Goal: Transaction & Acquisition: Book appointment/travel/reservation

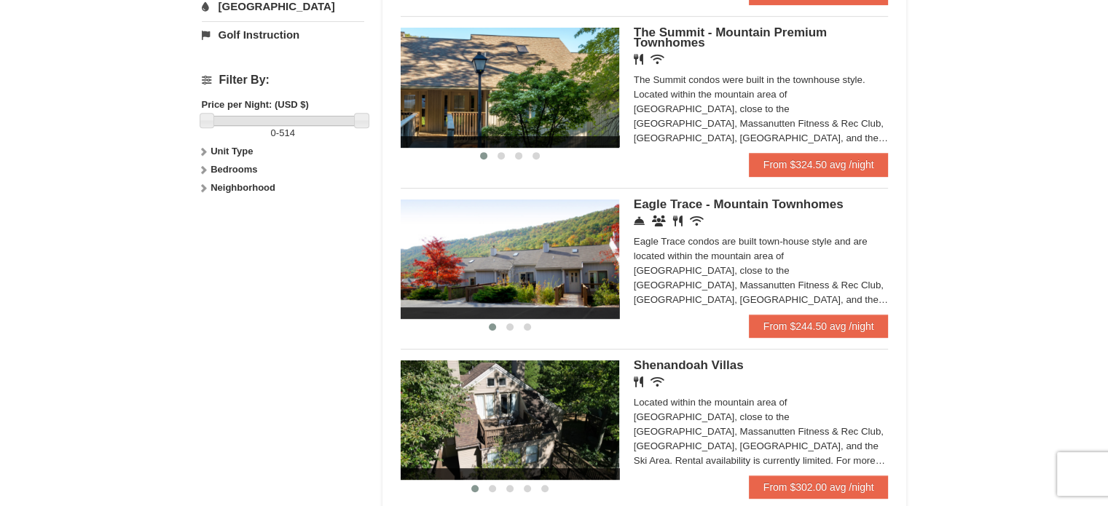
scroll to position [655, 0]
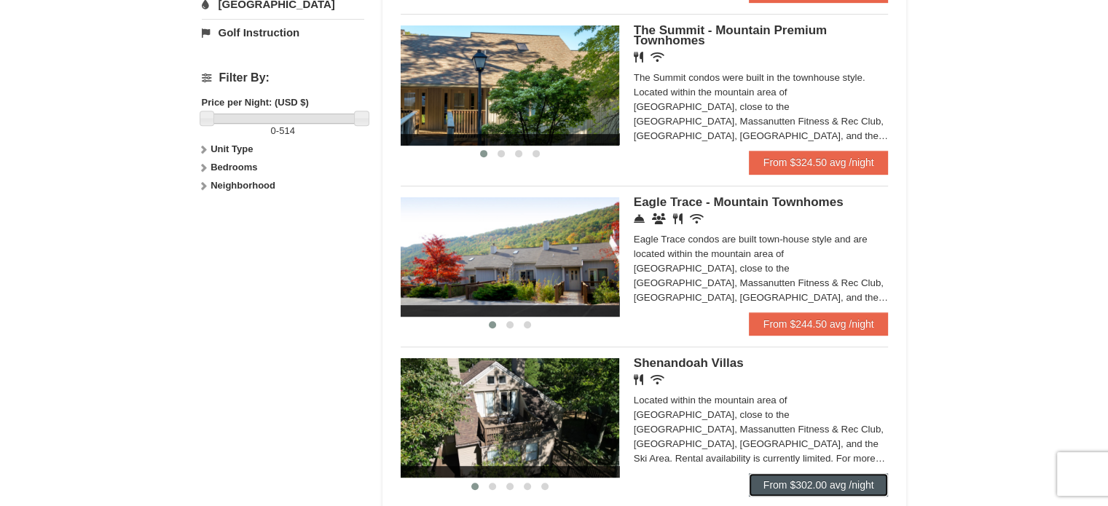
click at [793, 474] on link "From $302.00 avg /night" at bounding box center [819, 485] width 140 height 23
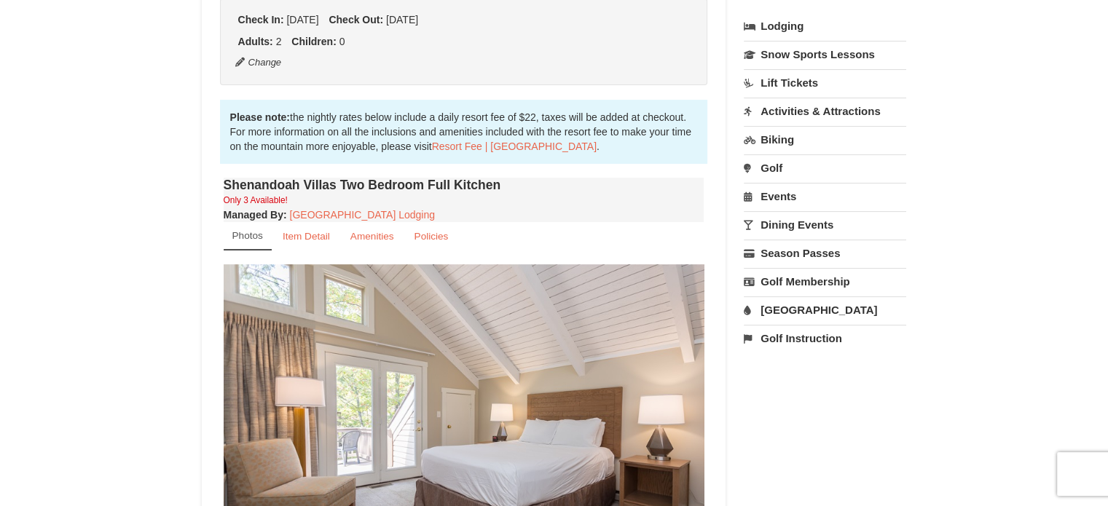
scroll to position [374, 0]
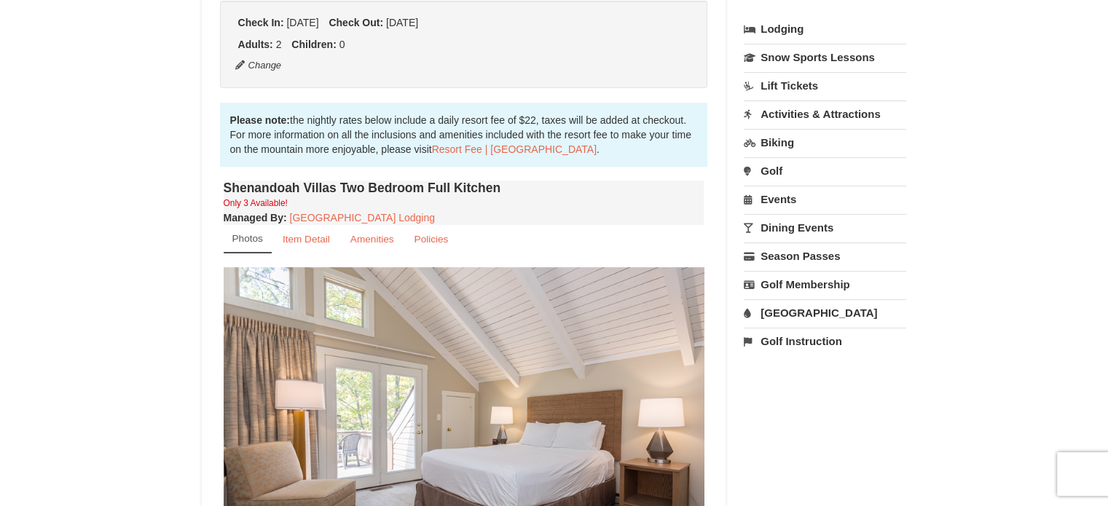
click at [557, 381] on img at bounding box center [464, 398] width 481 height 263
click at [479, 345] on img at bounding box center [464, 398] width 481 height 263
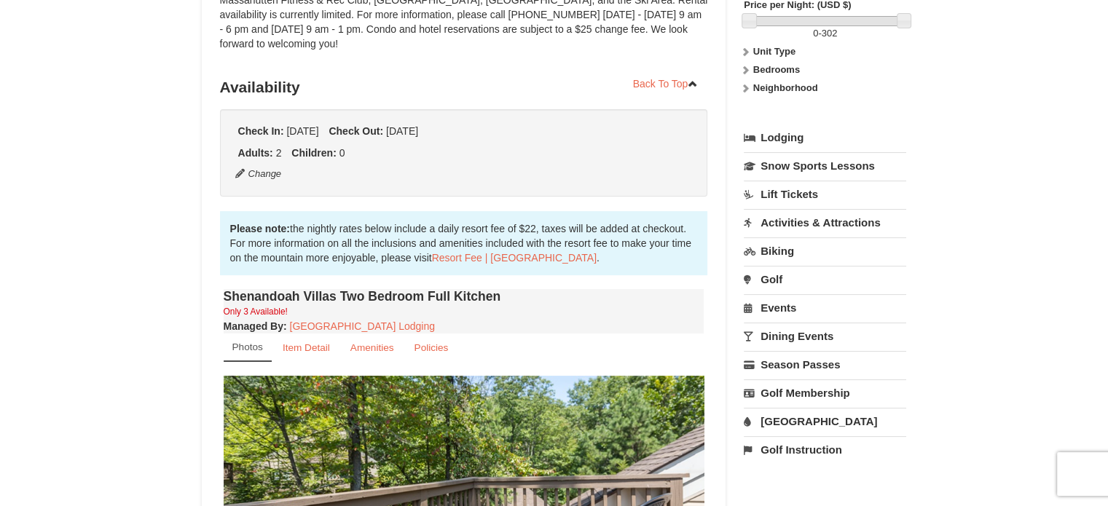
scroll to position [0, 0]
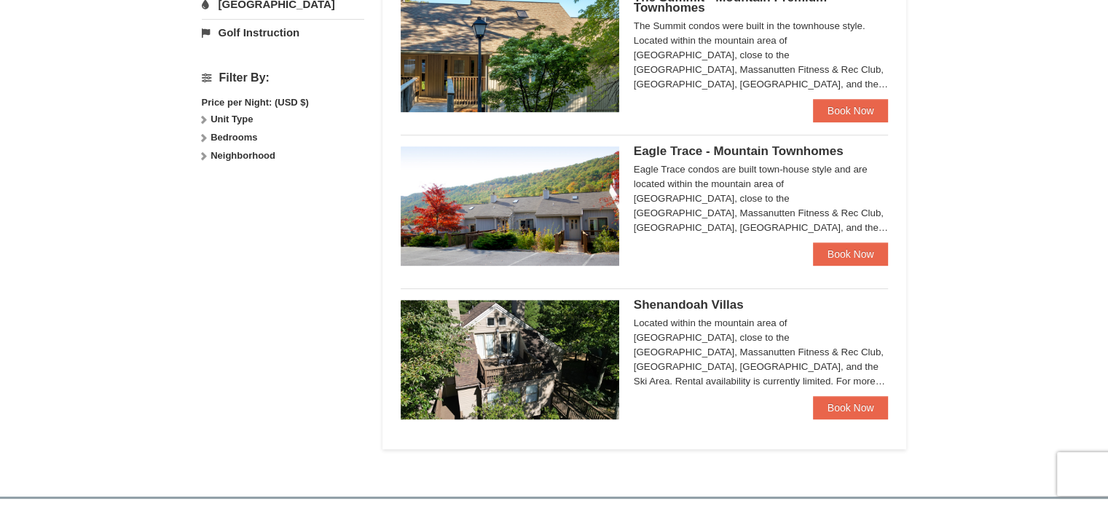
scroll to position [621, 0]
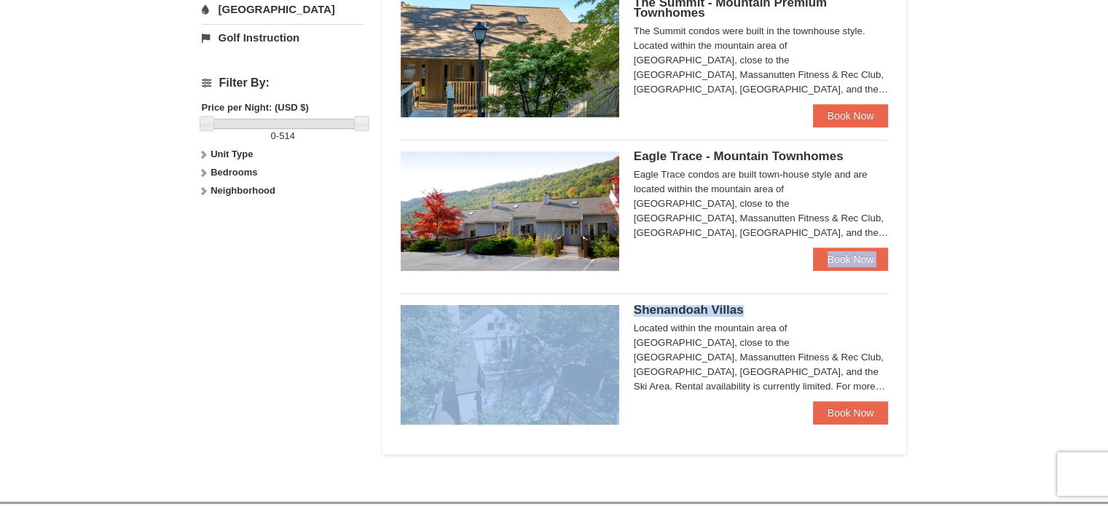
drag, startPoint x: 1107, startPoint y: 235, endPoint x: 1118, endPoint y: 314, distance: 79.4
click at [1107, 314] on html "Browser Not Supported We notice you are using a browser which will not provide …" at bounding box center [554, 115] width 1108 height 1472
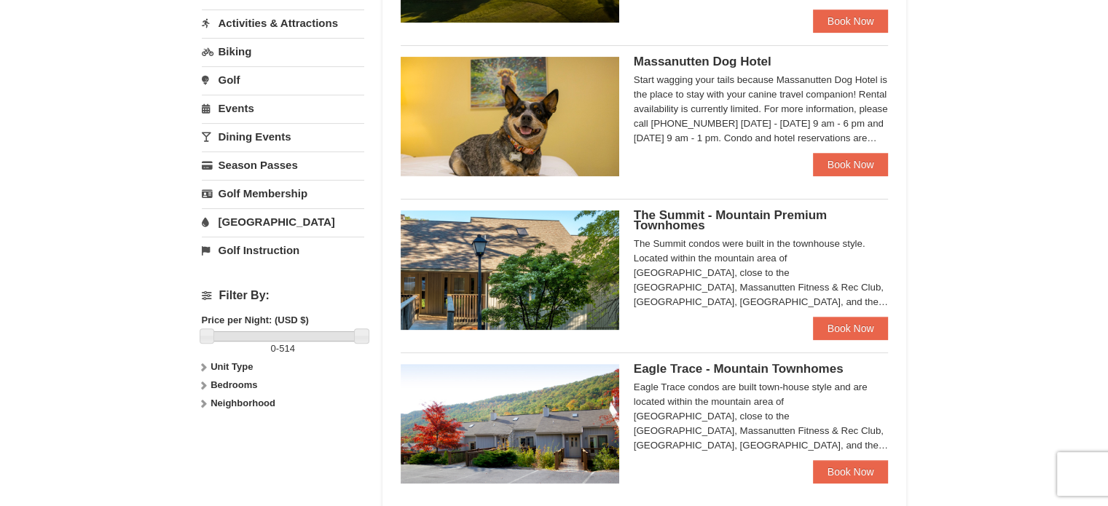
scroll to position [368, 0]
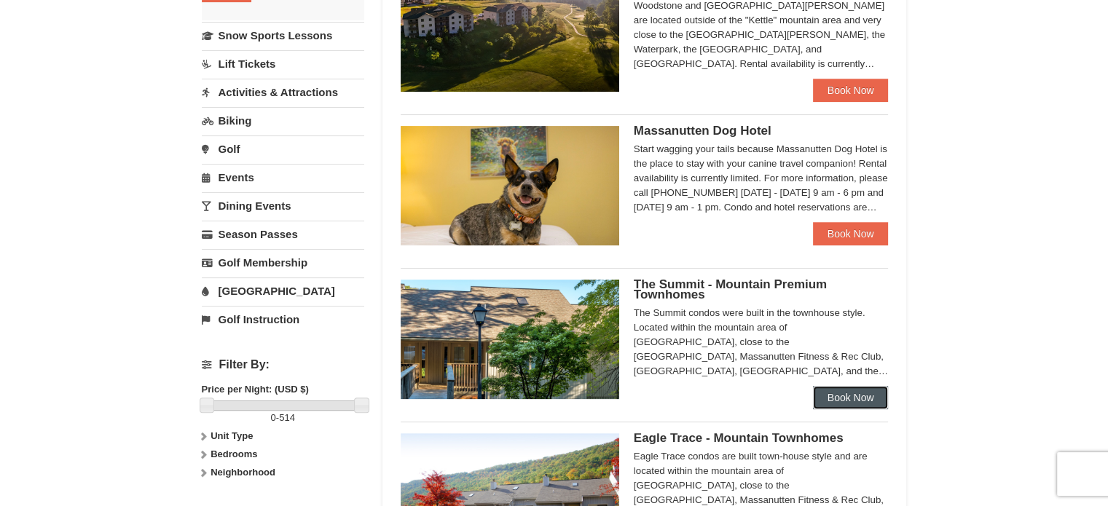
click at [837, 386] on link "Book Now" at bounding box center [851, 397] width 76 height 23
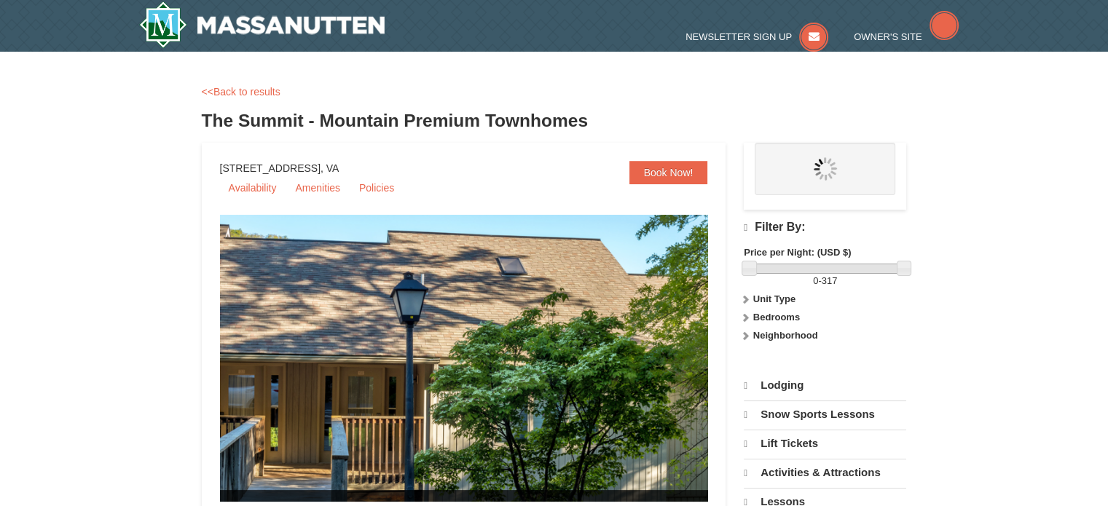
select select "10"
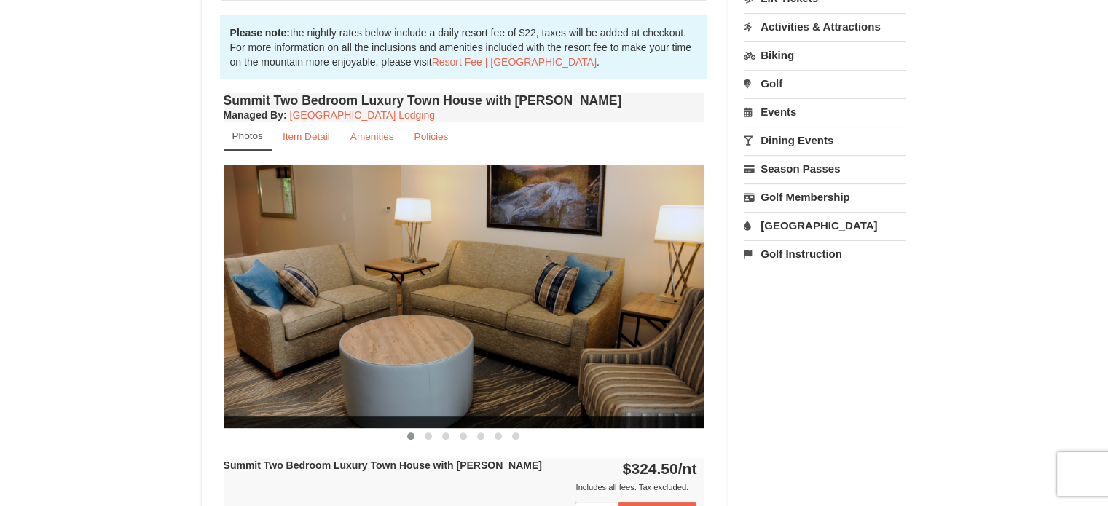
scroll to position [467, 0]
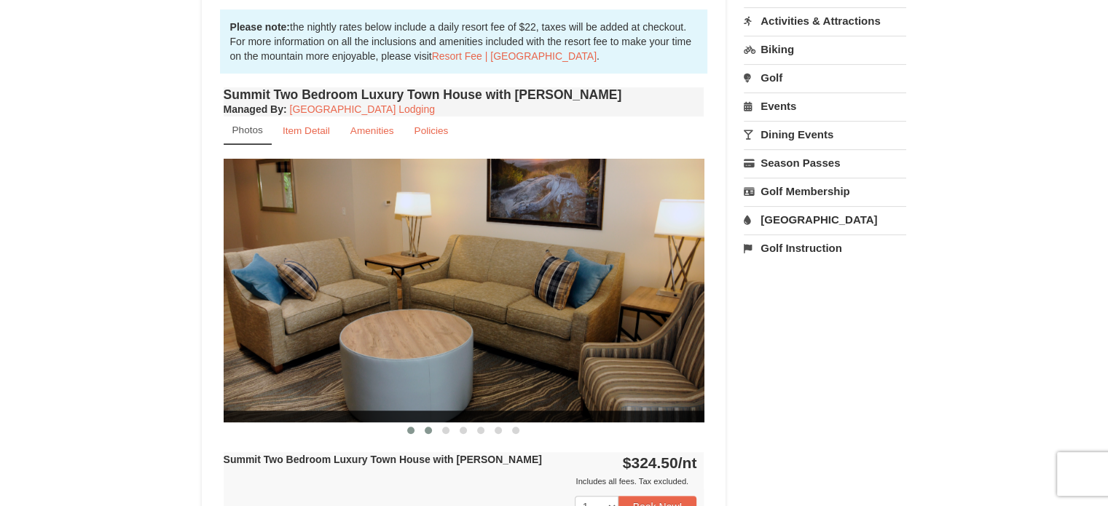
click at [432, 423] on button at bounding box center [428, 430] width 17 height 15
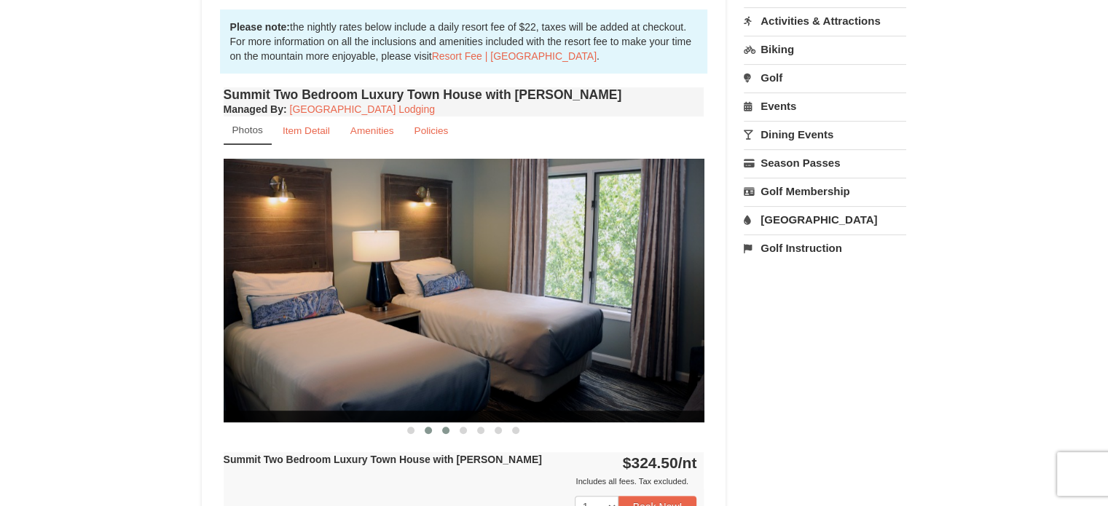
click at [444, 427] on span at bounding box center [445, 430] width 7 height 7
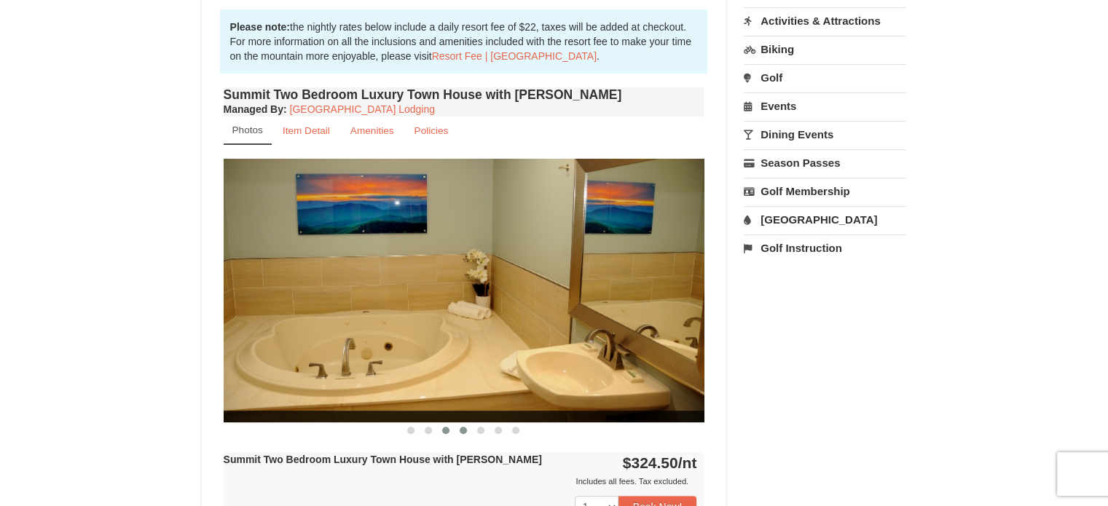
click at [460, 427] on span at bounding box center [463, 430] width 7 height 7
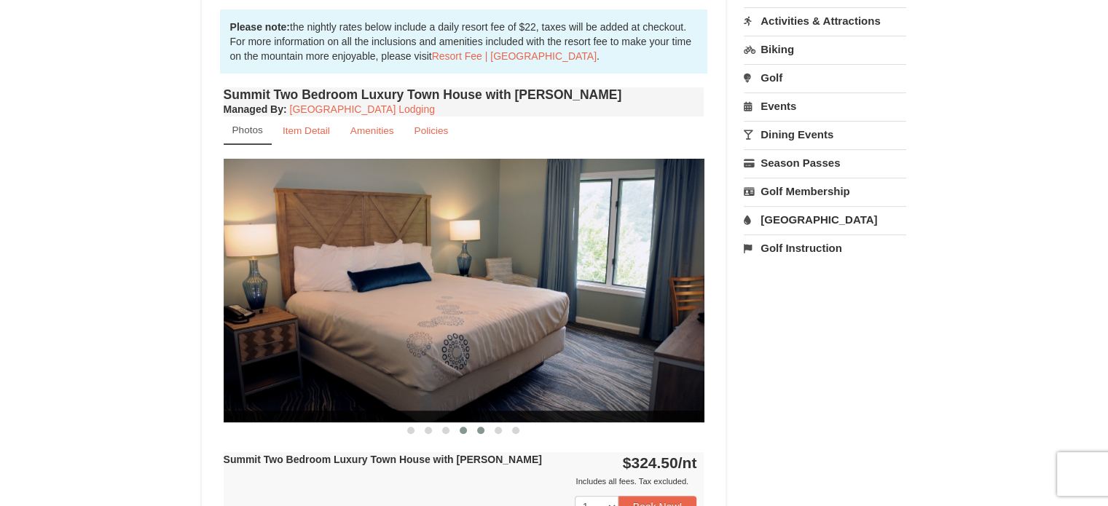
click at [481, 427] on span at bounding box center [480, 430] width 7 height 7
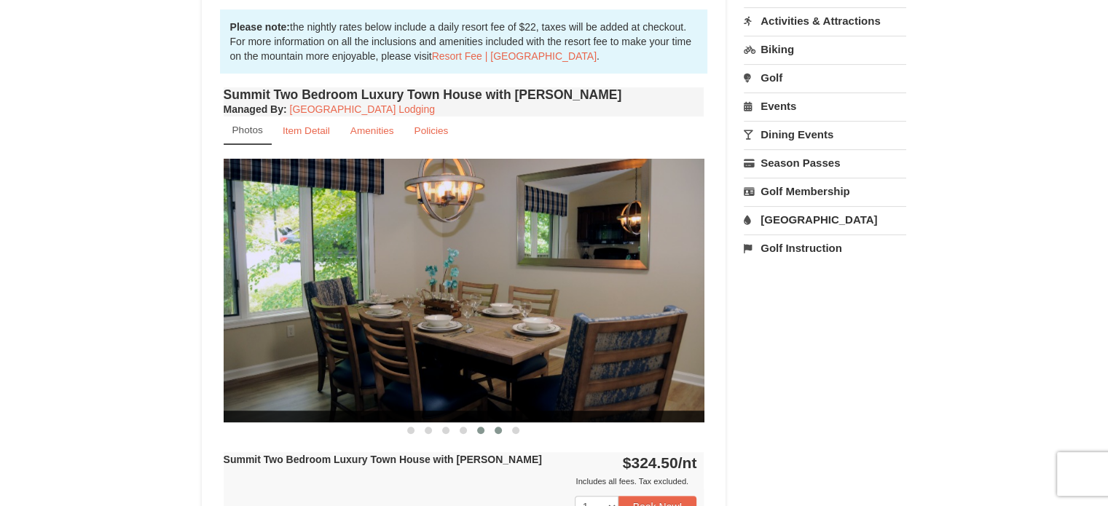
click at [493, 423] on button at bounding box center [498, 430] width 17 height 15
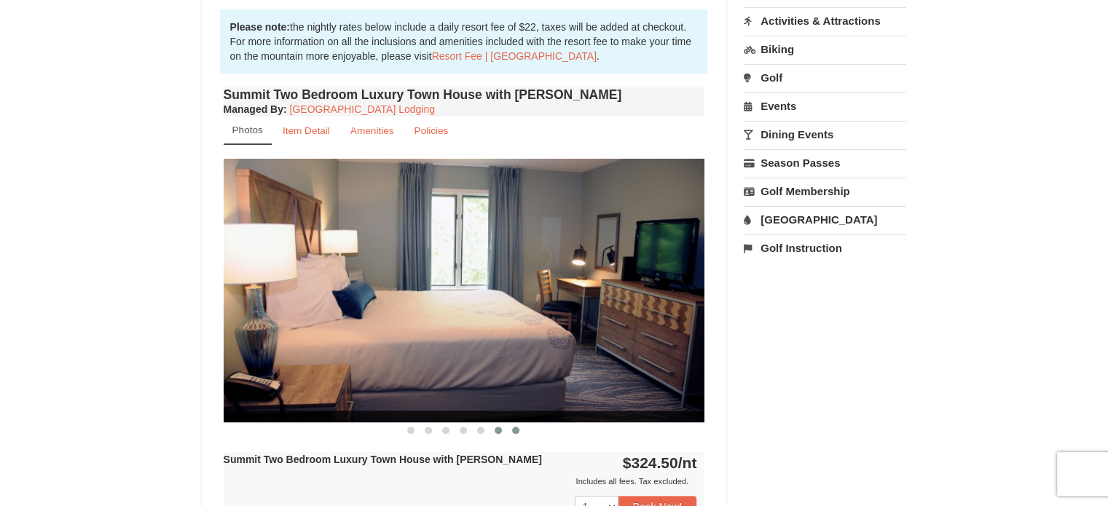
click at [515, 427] on span at bounding box center [515, 430] width 7 height 7
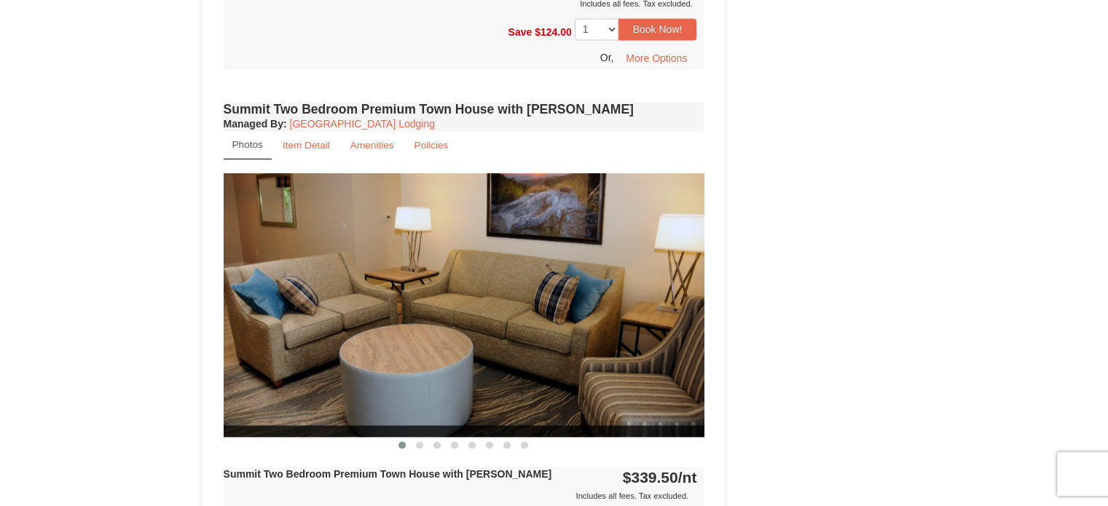
scroll to position [2235, 0]
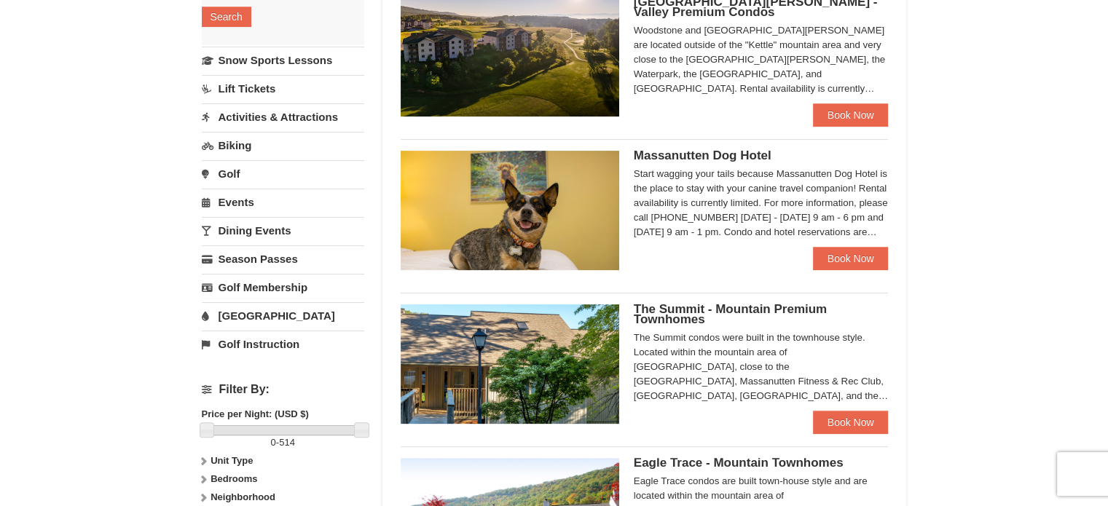
scroll to position [196, 0]
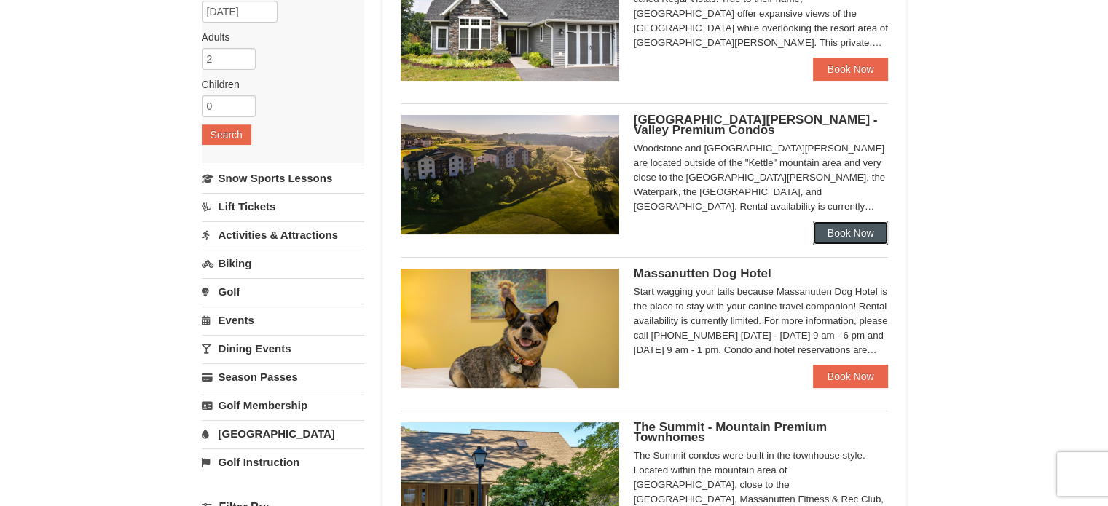
click at [828, 228] on link "Book Now" at bounding box center [851, 232] width 76 height 23
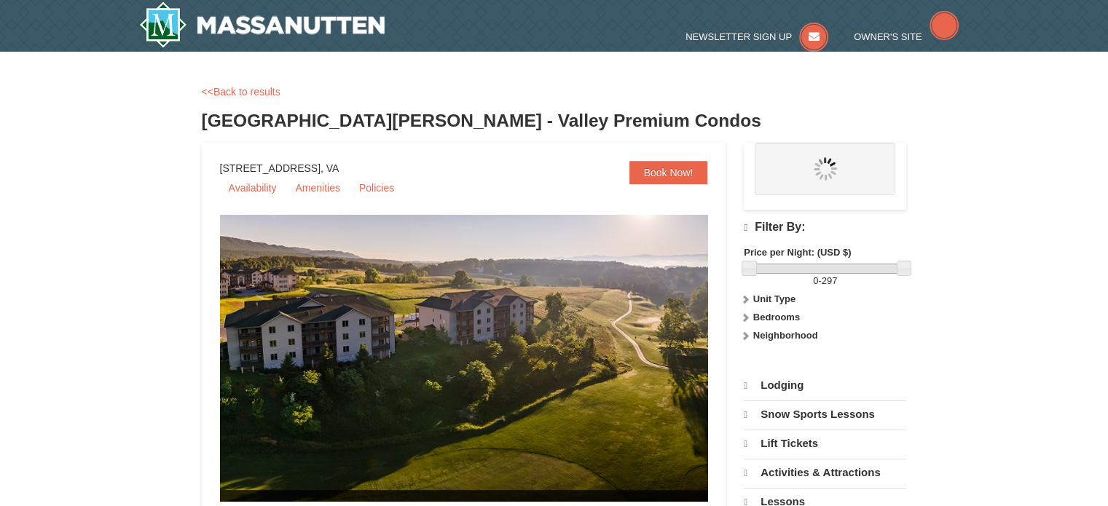
select select "10"
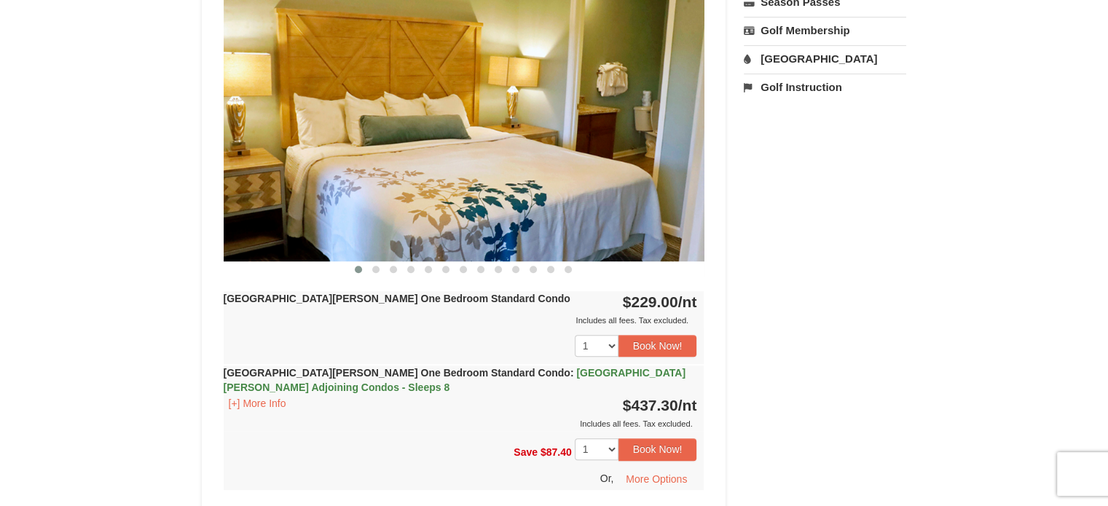
scroll to position [616, 0]
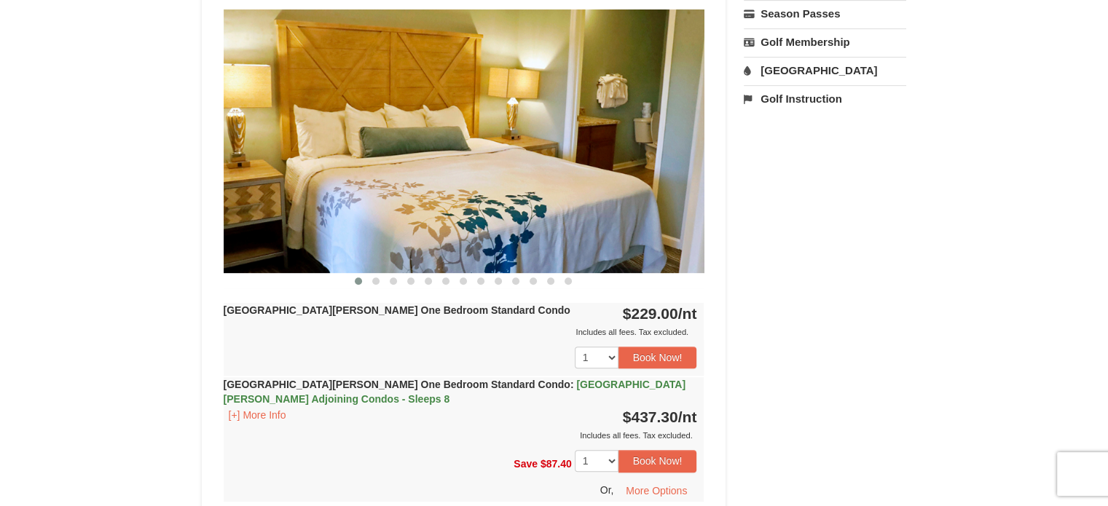
drag, startPoint x: 1118, startPoint y: 23, endPoint x: 1118, endPoint y: 85, distance: 61.9
click at [376, 278] on span at bounding box center [375, 281] width 7 height 7
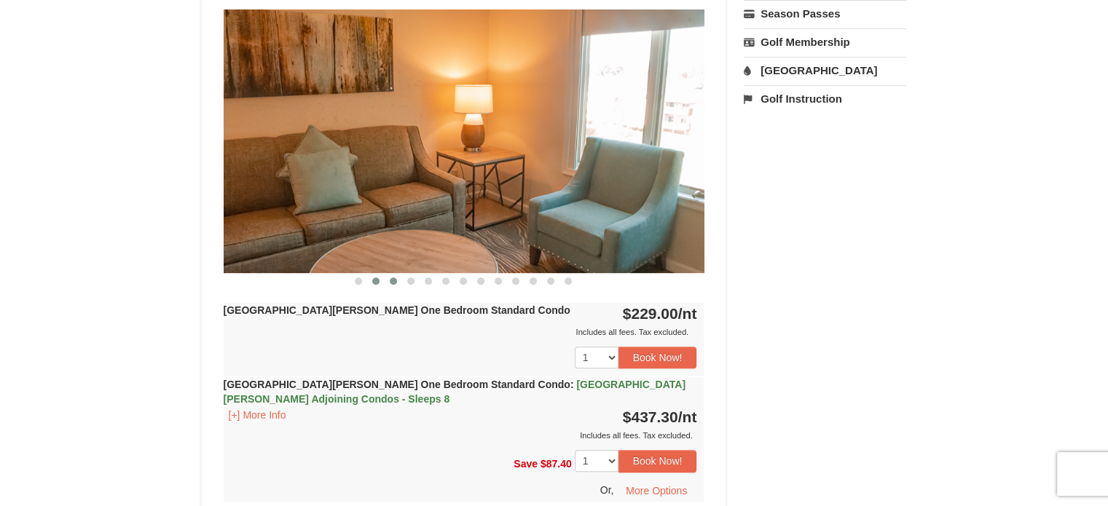
click at [395, 278] on span at bounding box center [393, 281] width 7 height 7
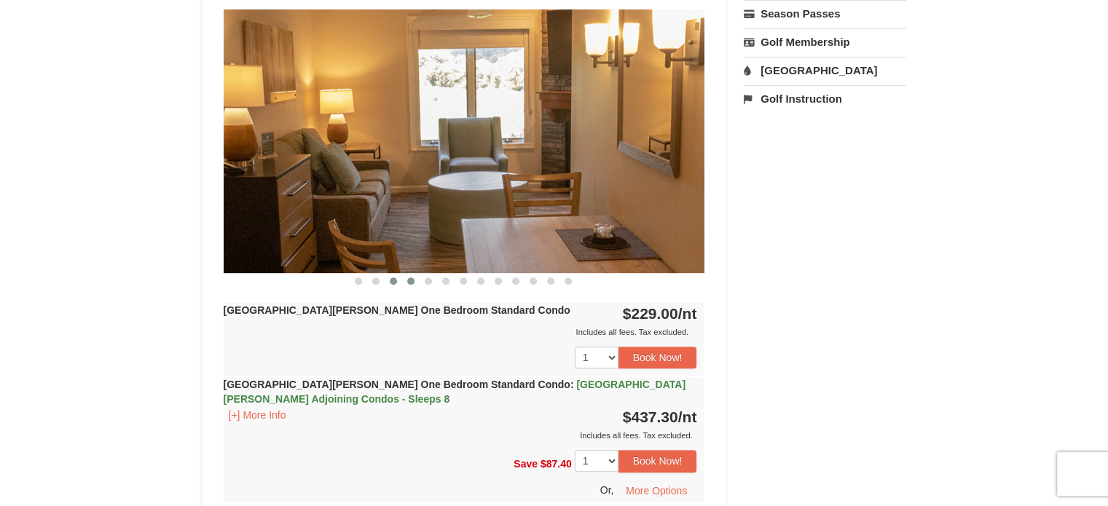
click at [412, 278] on span at bounding box center [410, 281] width 7 height 7
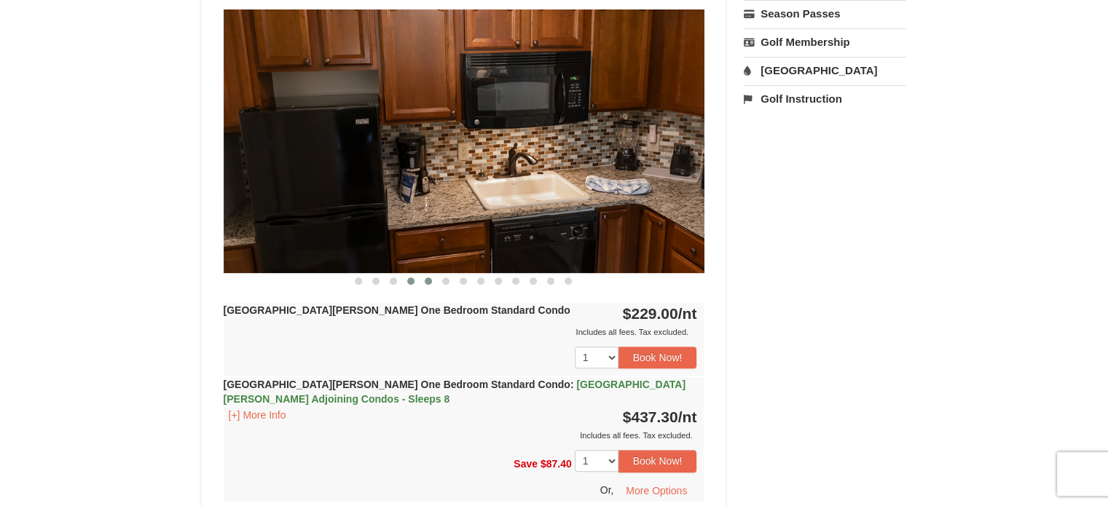
click at [431, 278] on span at bounding box center [428, 281] width 7 height 7
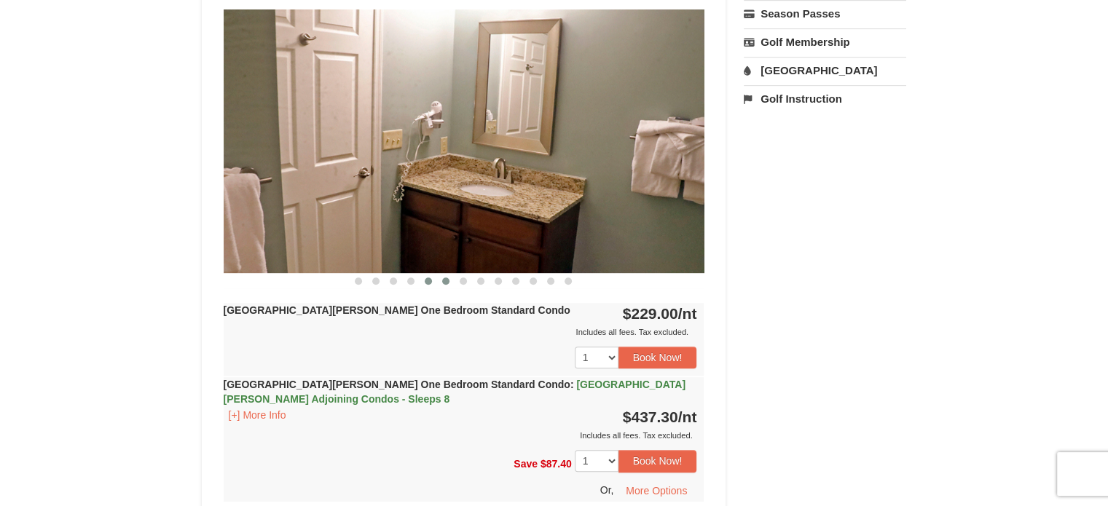
click at [449, 278] on span at bounding box center [445, 281] width 7 height 7
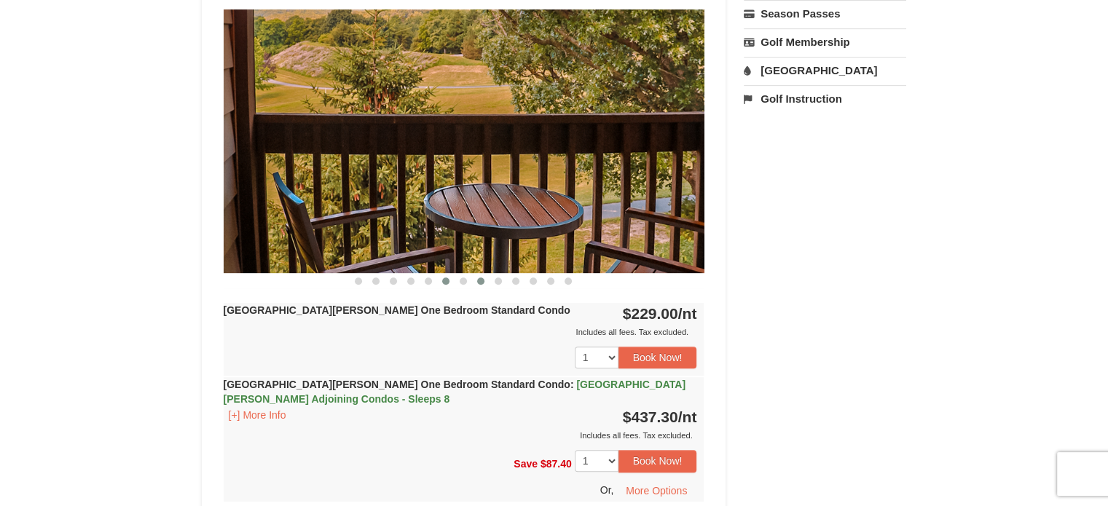
click at [481, 278] on span at bounding box center [480, 281] width 7 height 7
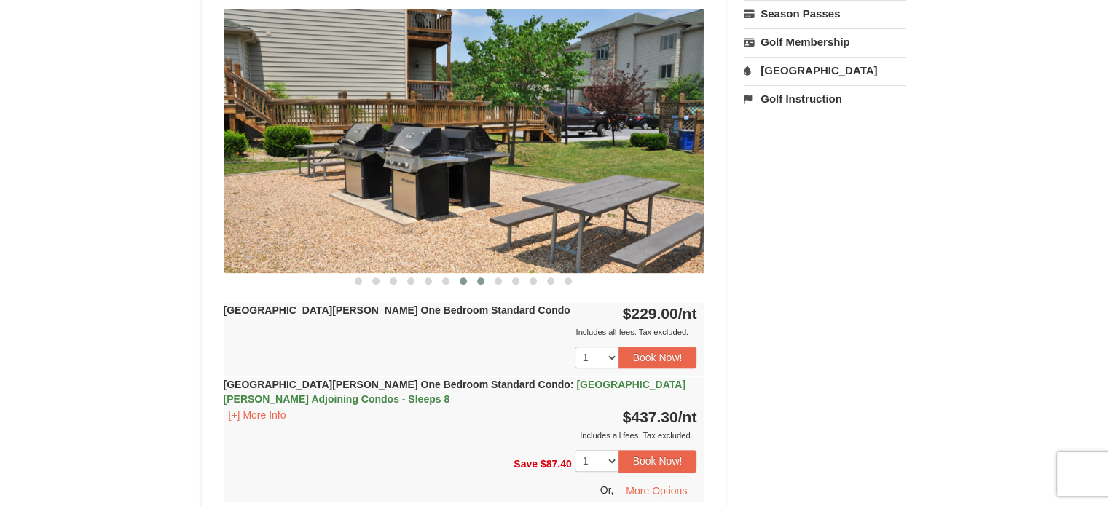
click at [464, 278] on span at bounding box center [463, 281] width 7 height 7
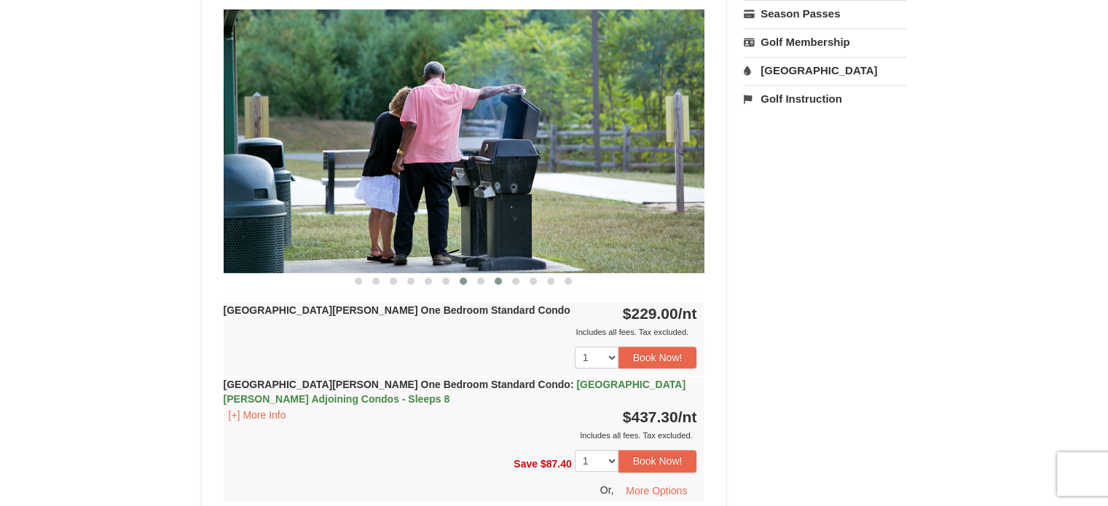
click at [499, 274] on button at bounding box center [498, 281] width 17 height 15
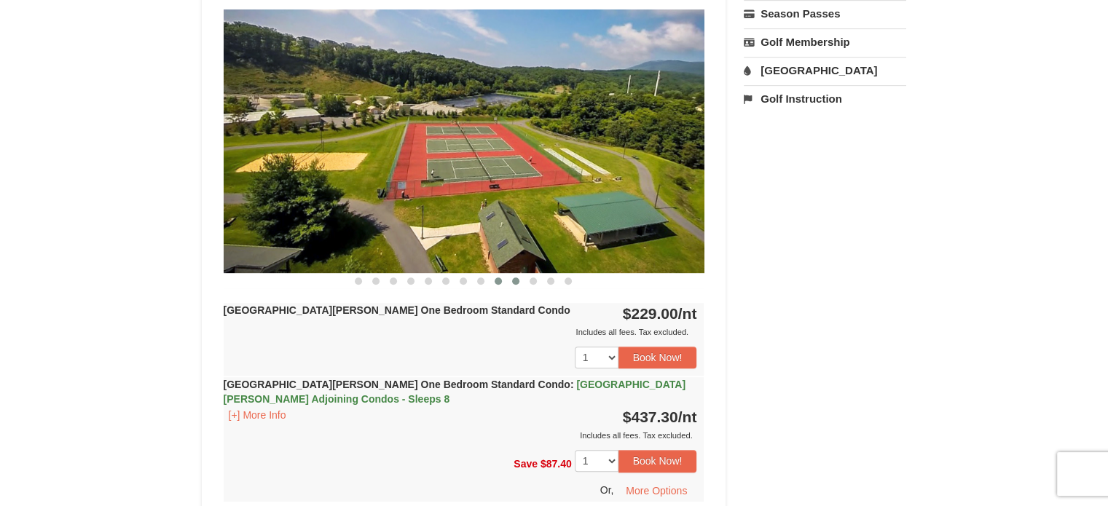
click at [519, 278] on span at bounding box center [515, 281] width 7 height 7
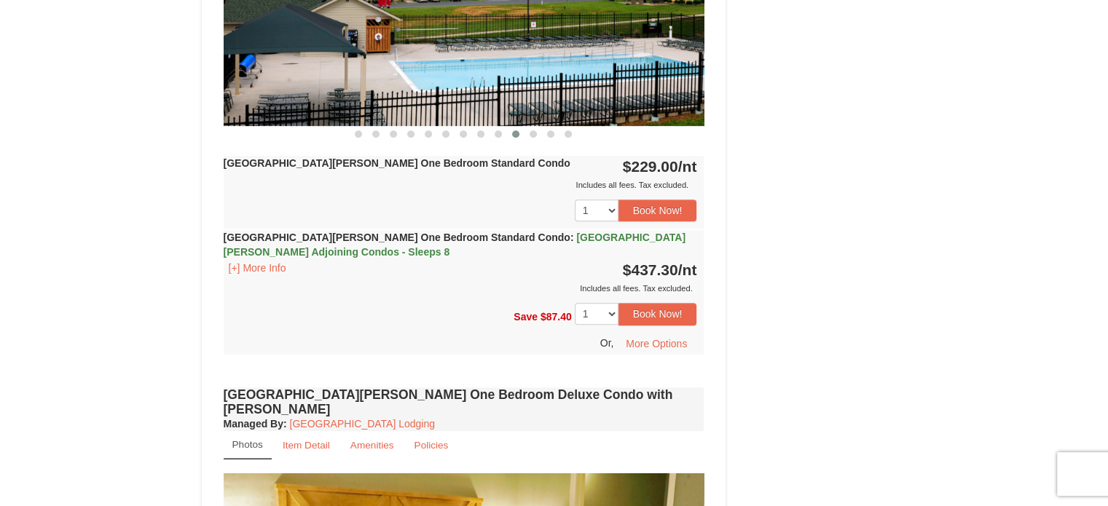
scroll to position [0, 0]
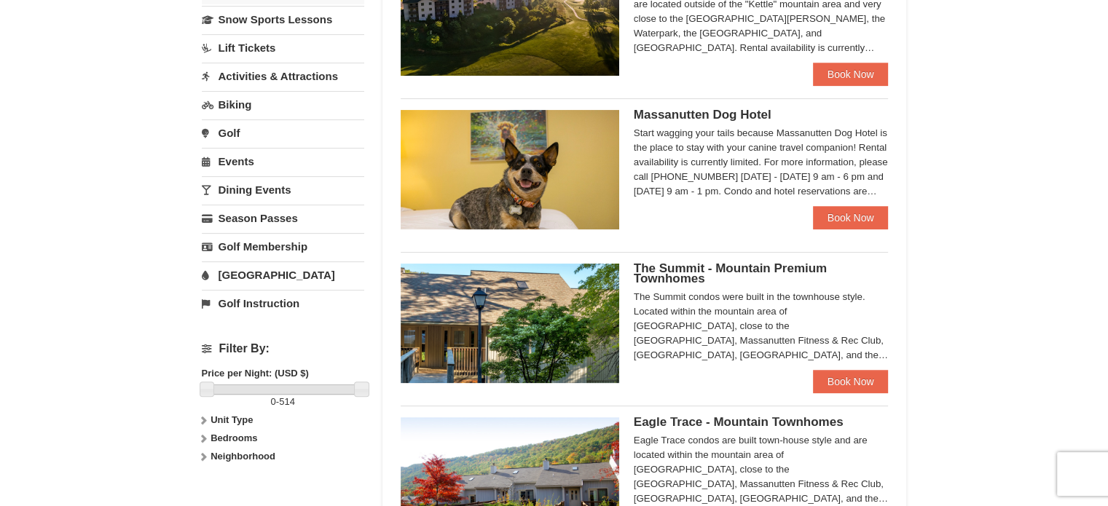
scroll to position [380, 0]
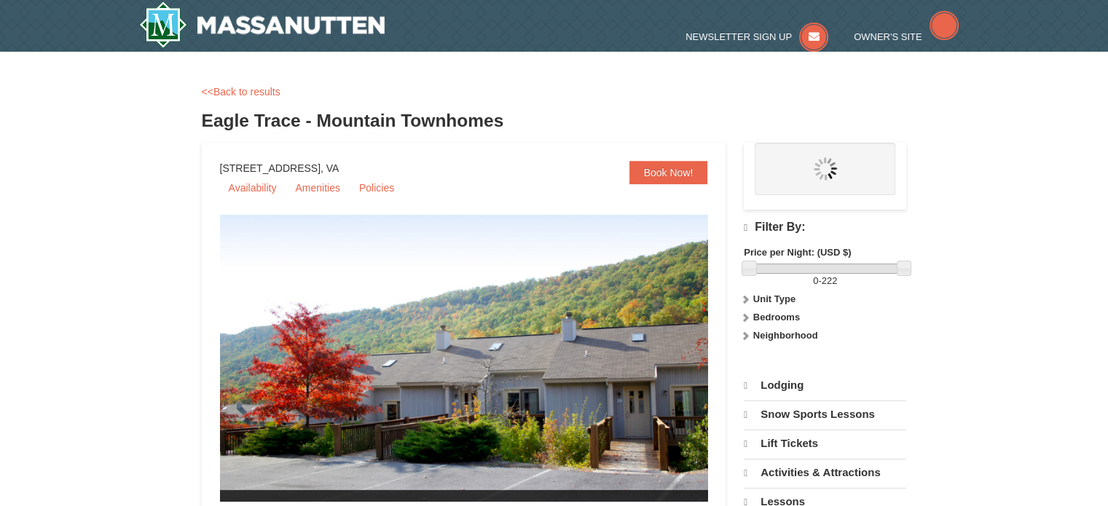
select select "10"
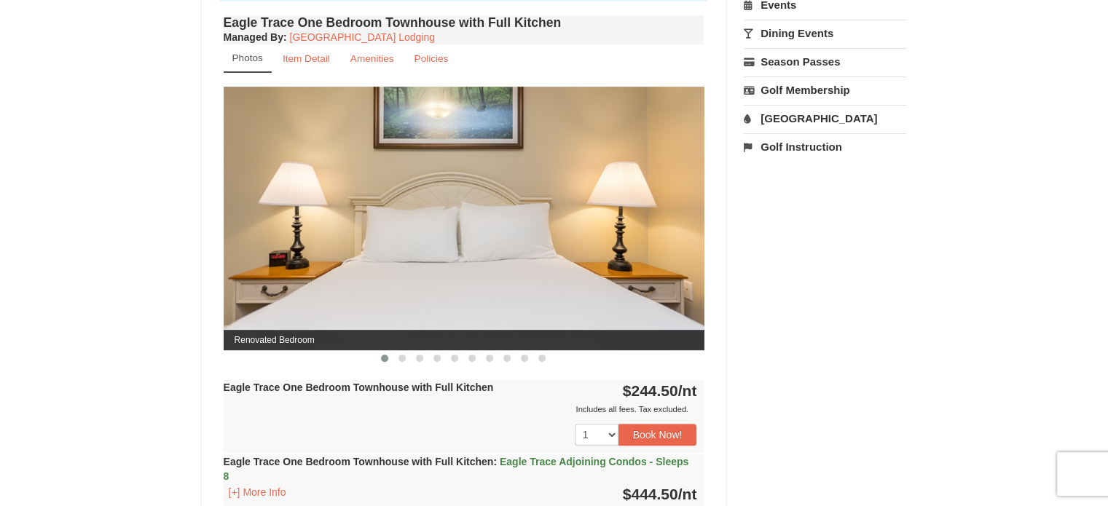
scroll to position [580, 0]
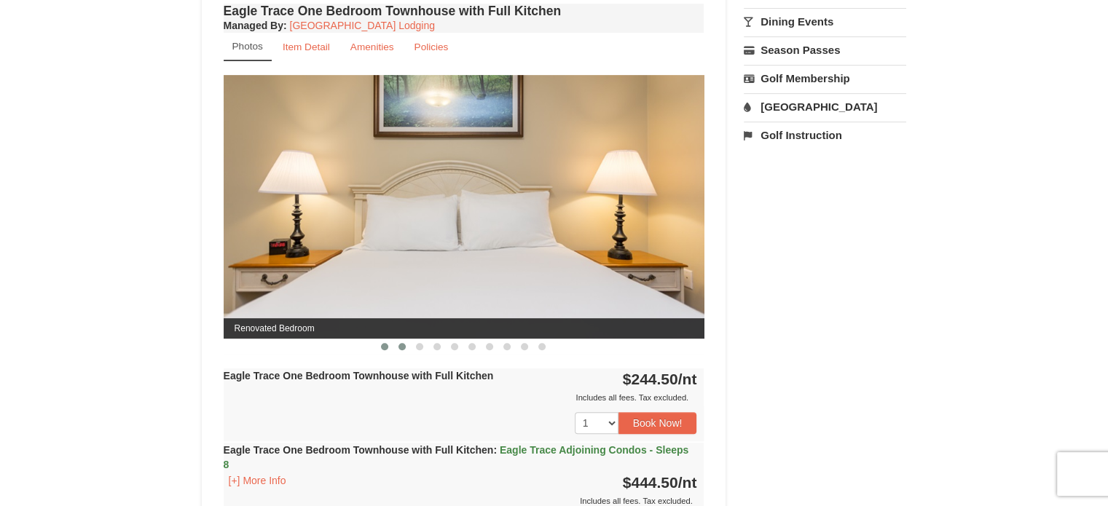
click at [404, 340] on button at bounding box center [401, 347] width 17 height 15
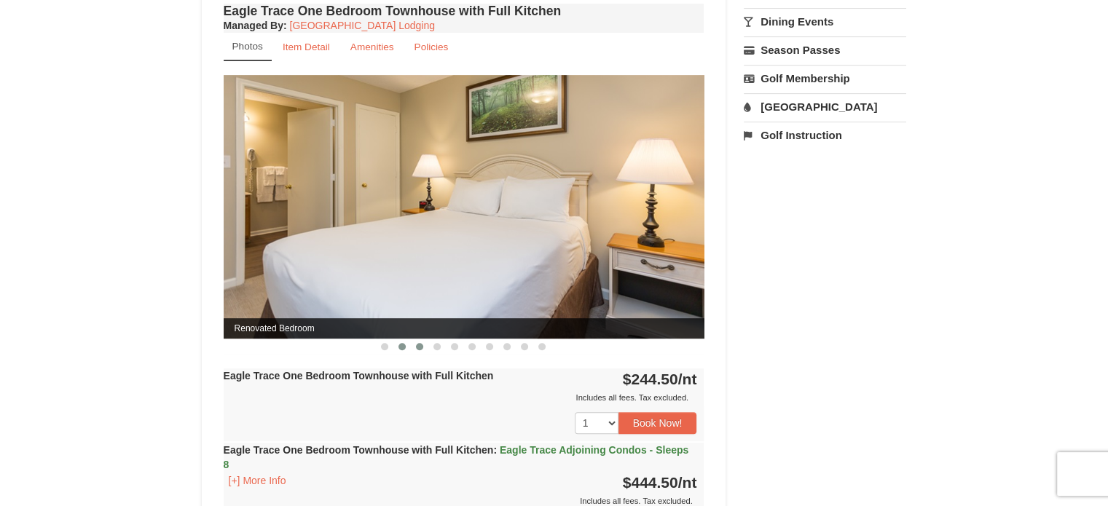
click at [420, 343] on span at bounding box center [419, 346] width 7 height 7
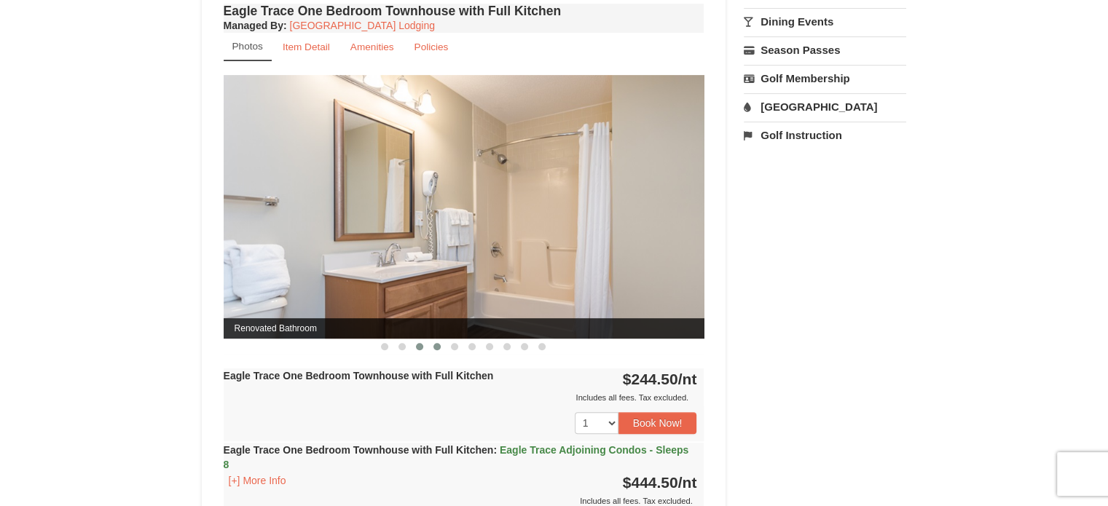
click at [437, 343] on span at bounding box center [437, 346] width 7 height 7
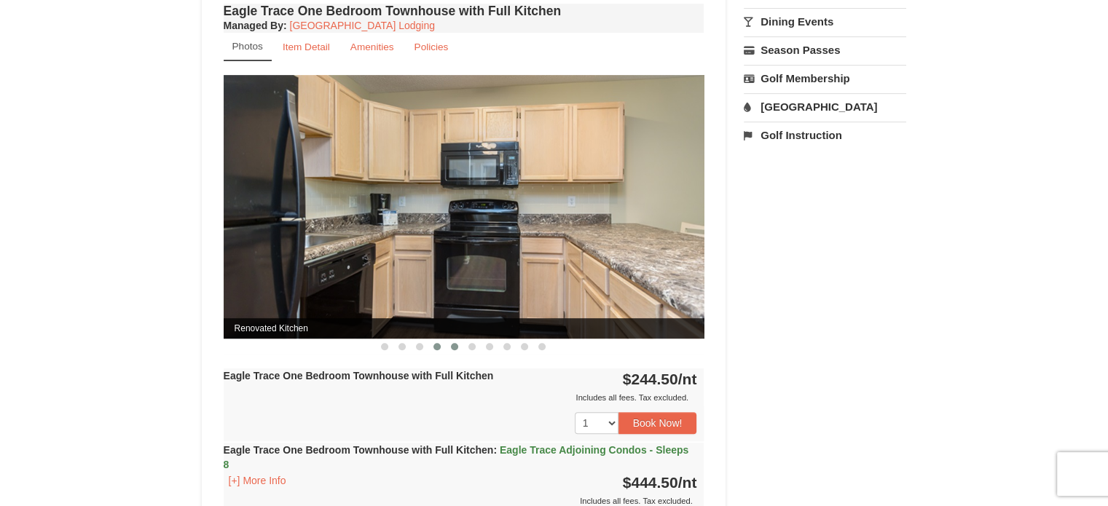
click at [455, 343] on span at bounding box center [454, 346] width 7 height 7
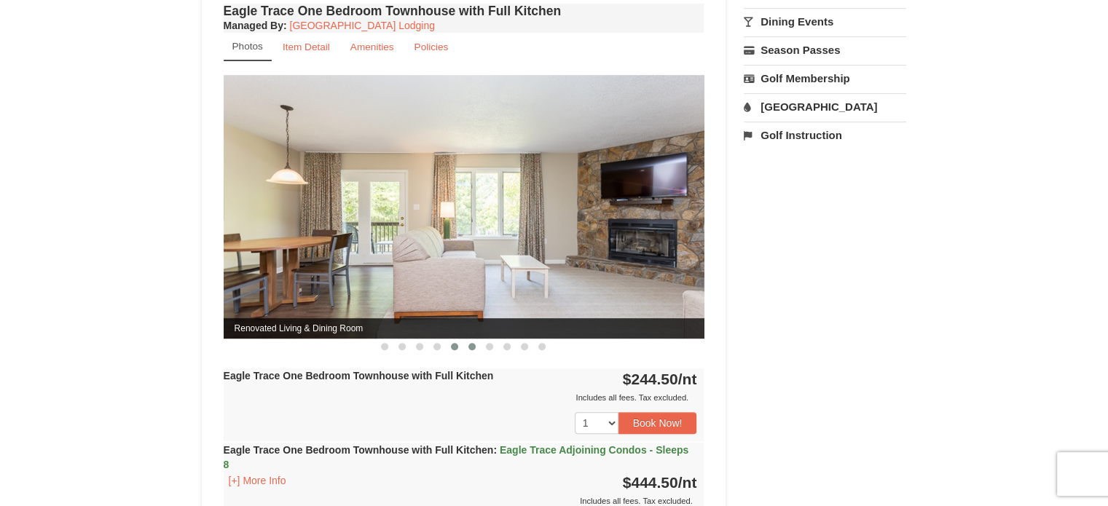
click at [474, 343] on span at bounding box center [471, 346] width 7 height 7
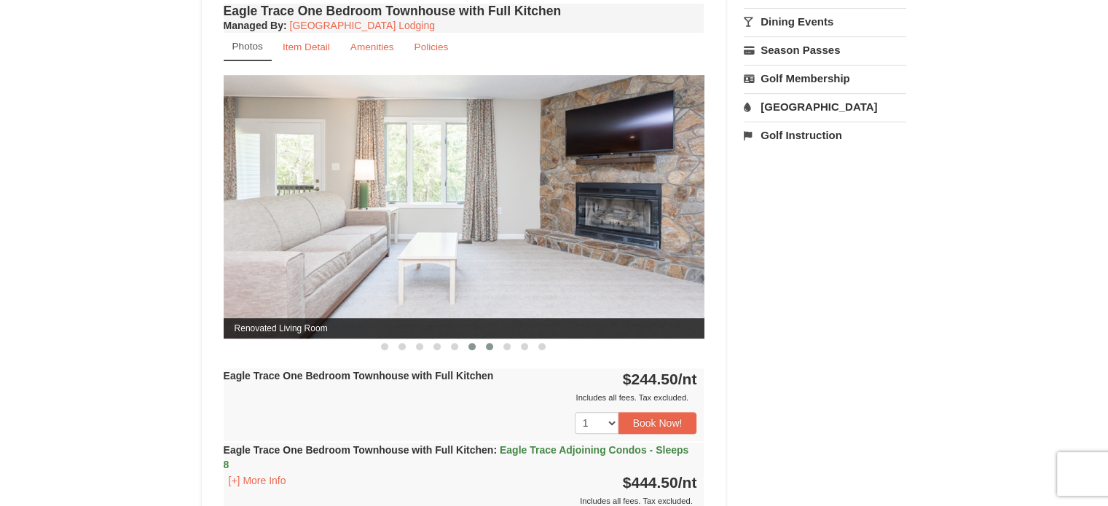
click at [490, 343] on span at bounding box center [489, 346] width 7 height 7
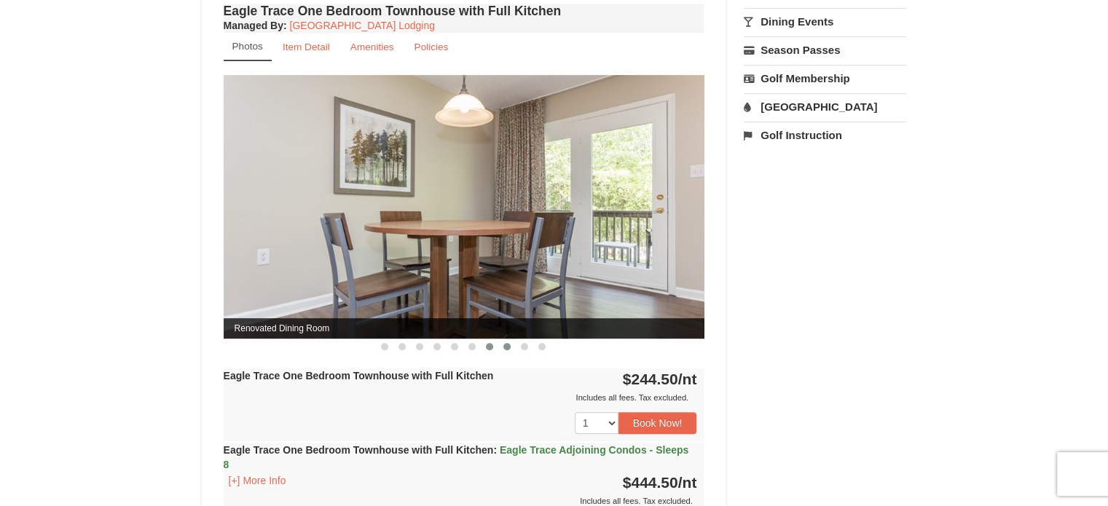
click at [507, 343] on span at bounding box center [506, 346] width 7 height 7
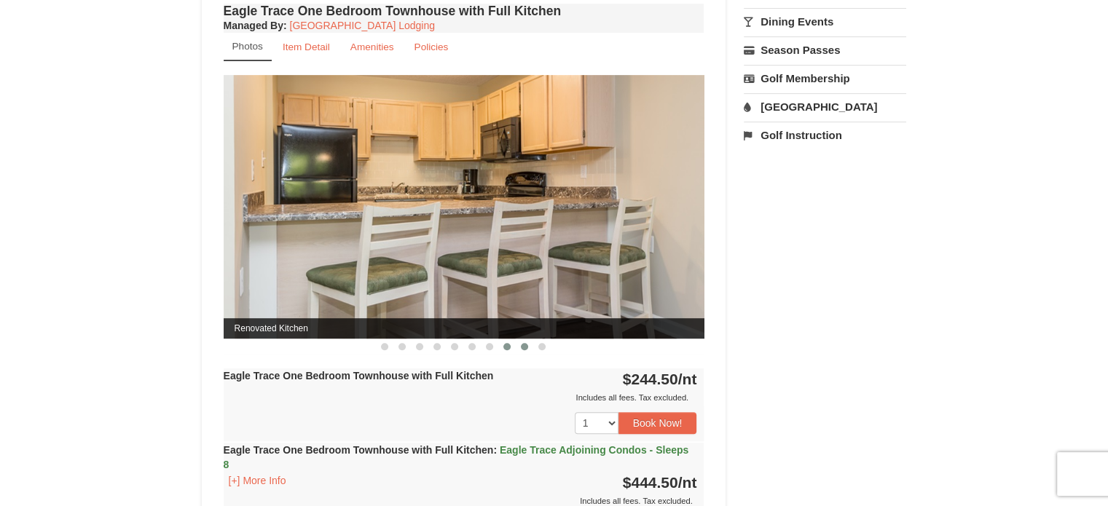
click at [523, 343] on span at bounding box center [524, 346] width 7 height 7
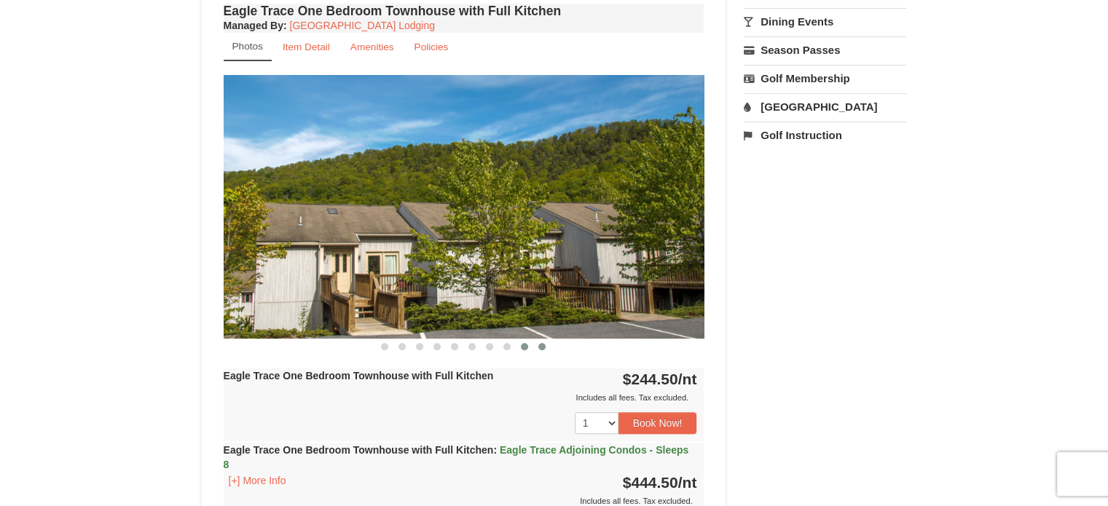
click at [536, 340] on button at bounding box center [541, 347] width 17 height 15
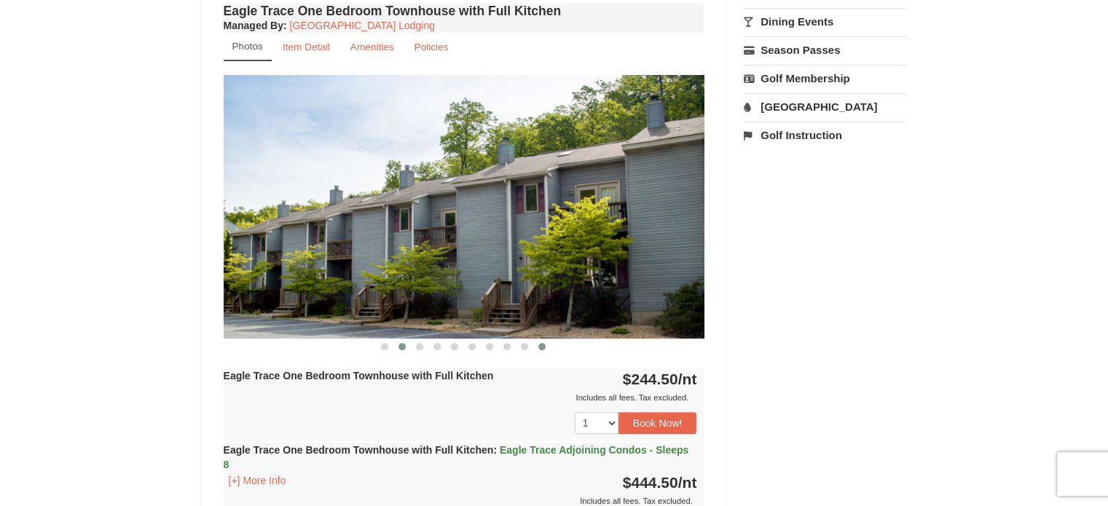
click at [401, 343] on span at bounding box center [402, 346] width 7 height 7
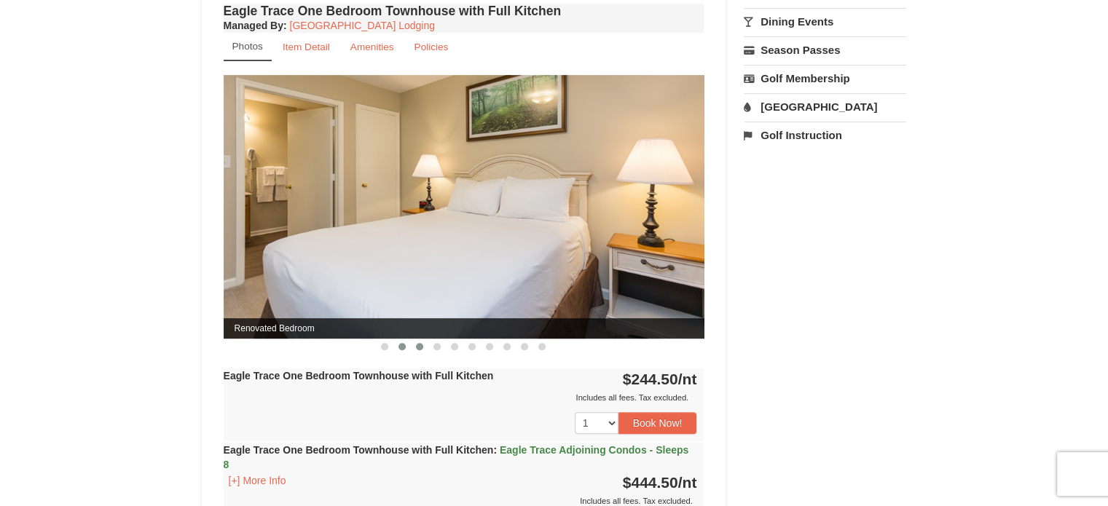
click at [423, 340] on button at bounding box center [419, 347] width 17 height 15
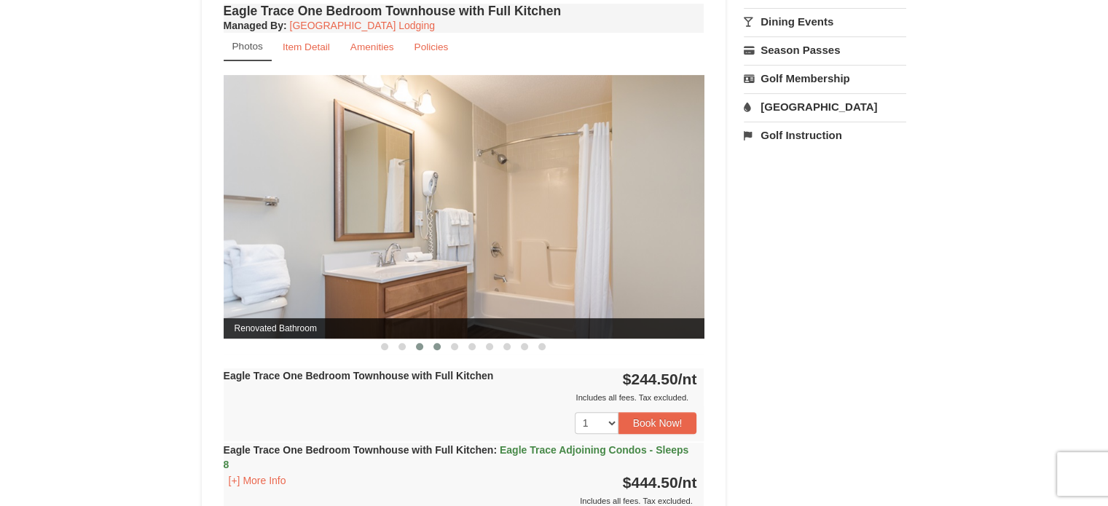
click at [439, 343] on span at bounding box center [437, 346] width 7 height 7
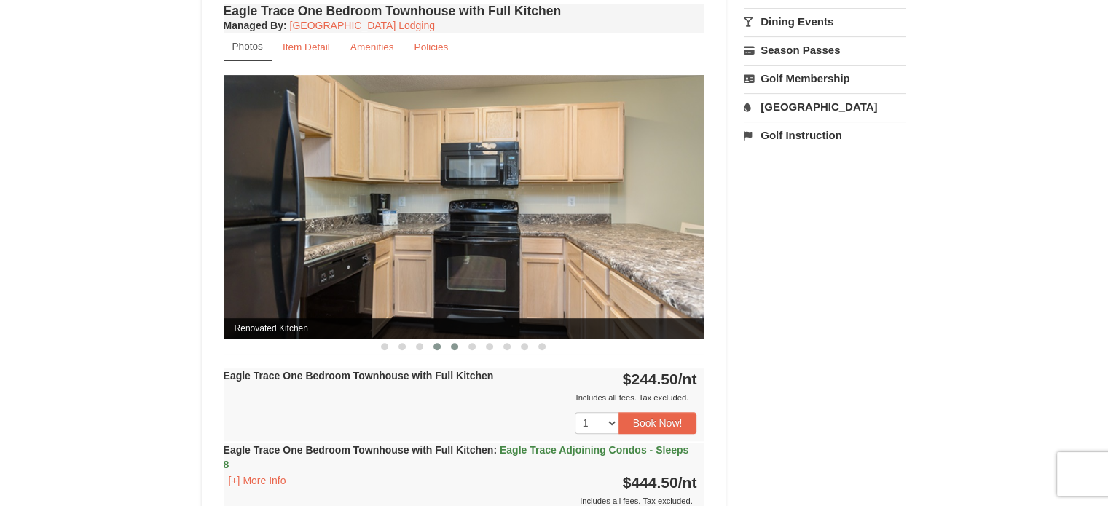
click at [455, 343] on span at bounding box center [454, 346] width 7 height 7
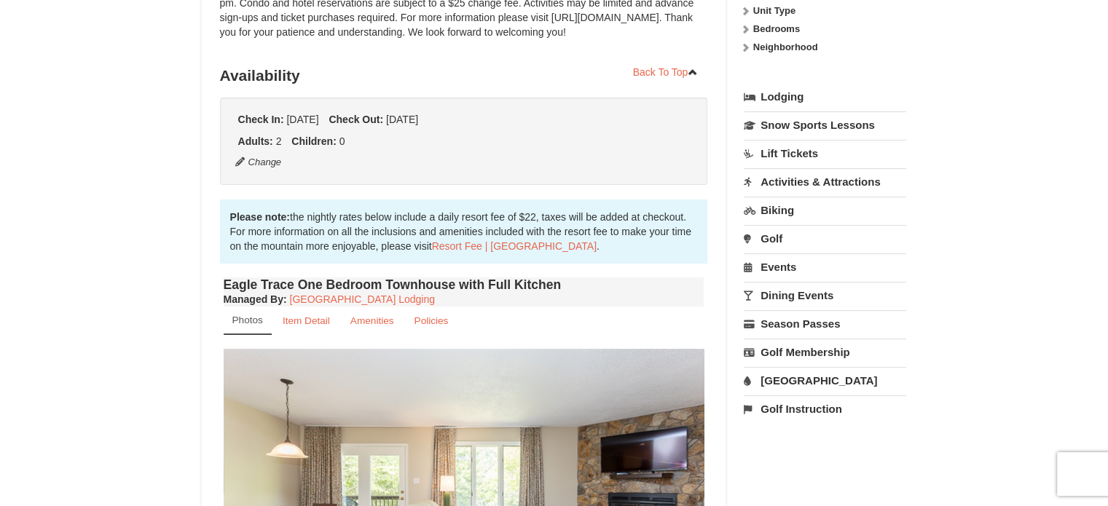
scroll to position [0, 0]
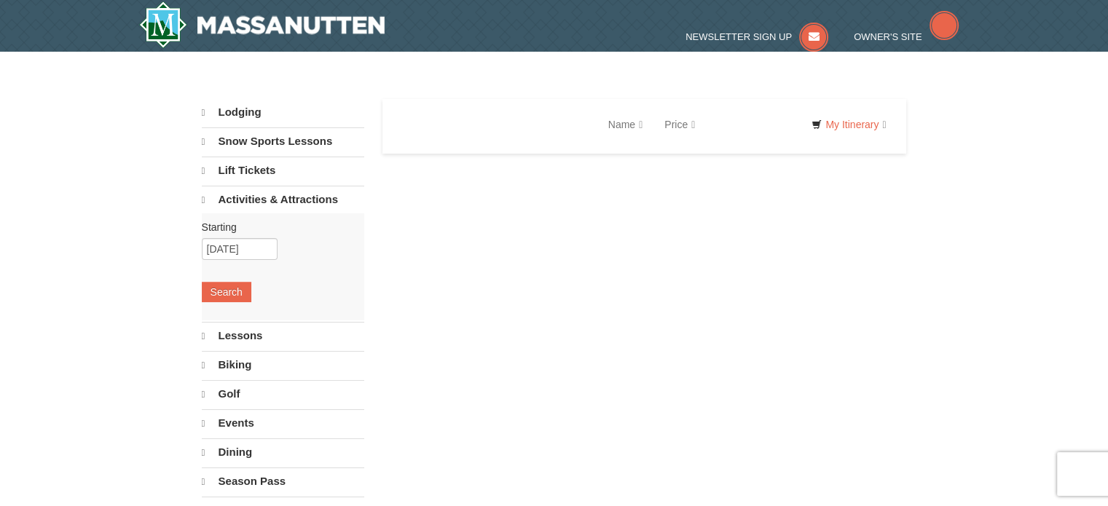
select select "10"
